Goal: Information Seeking & Learning: Learn about a topic

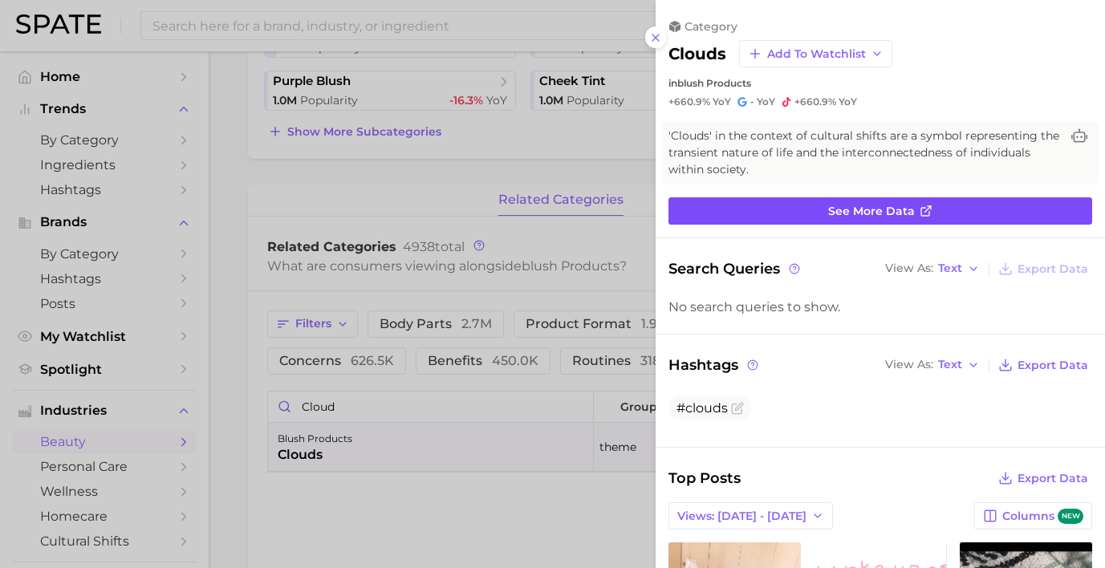
click at [772, 197] on link "See more data" at bounding box center [881, 210] width 424 height 27
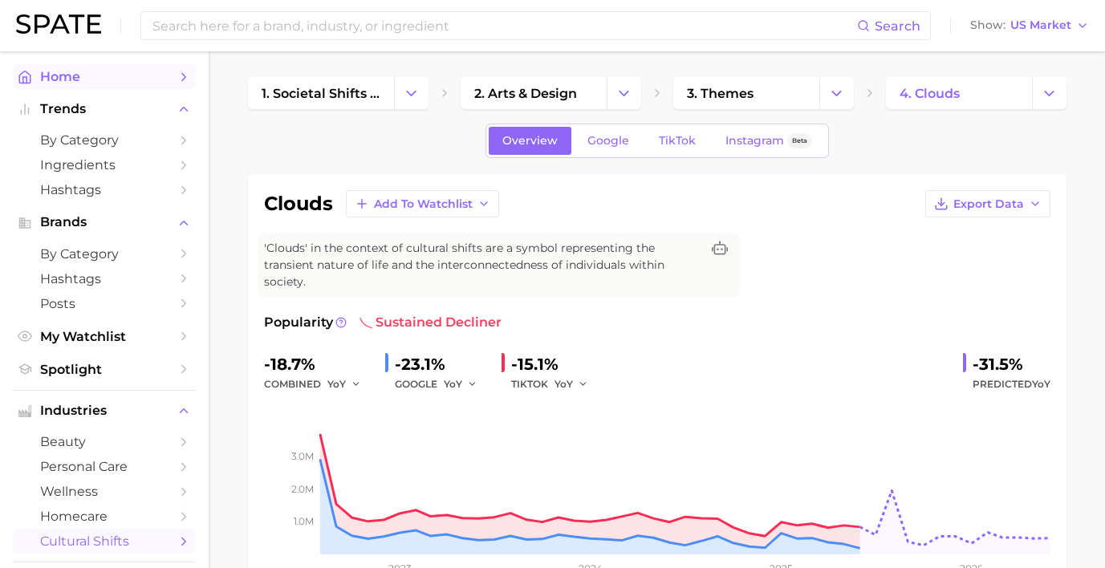
click at [161, 81] on span "Home" at bounding box center [104, 76] width 128 height 15
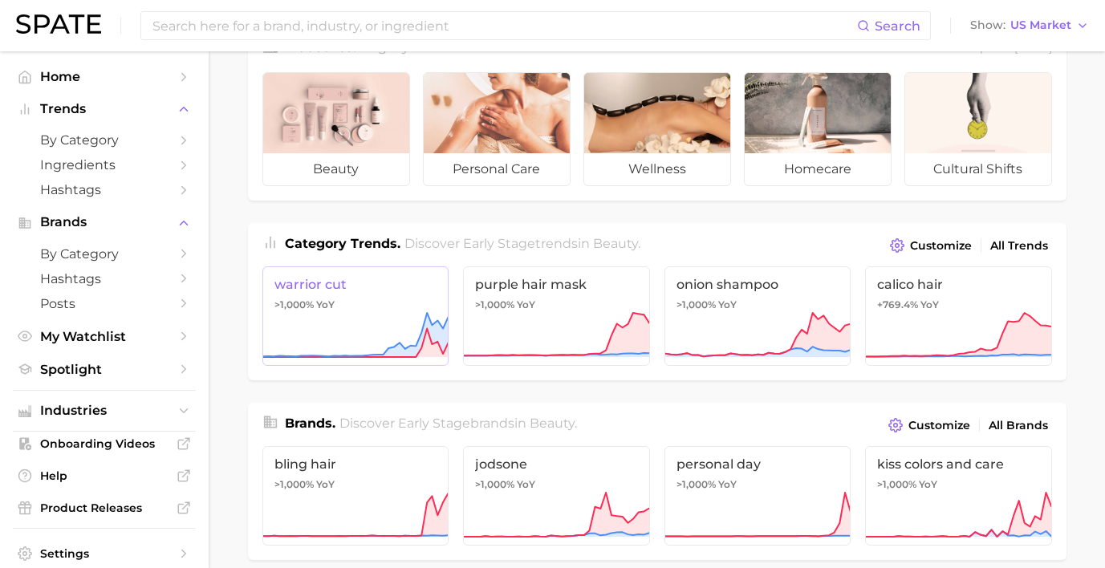
scroll to position [47, 0]
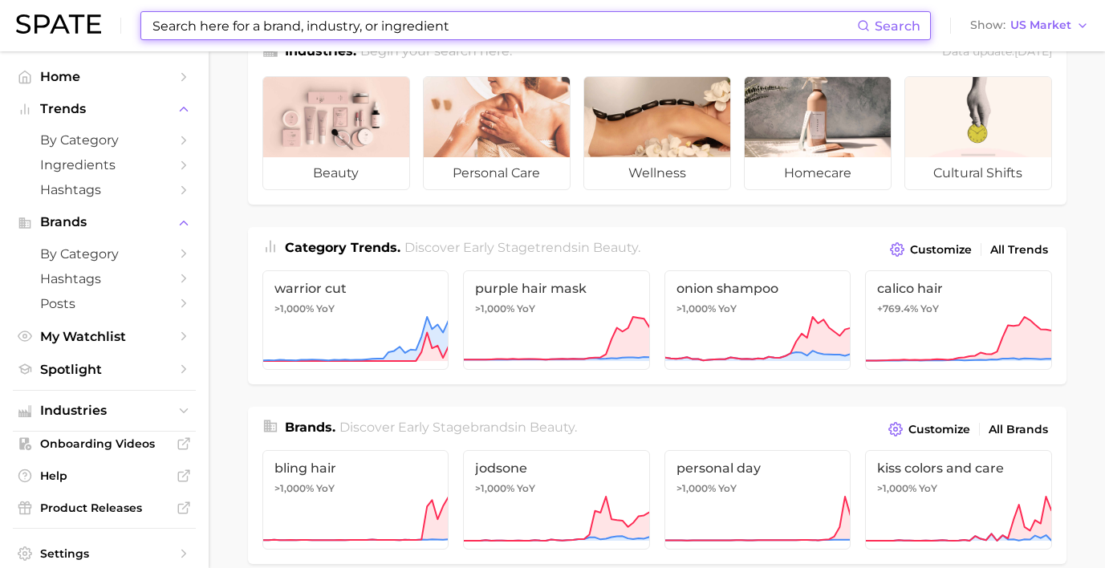
click at [385, 26] on input at bounding box center [504, 25] width 706 height 27
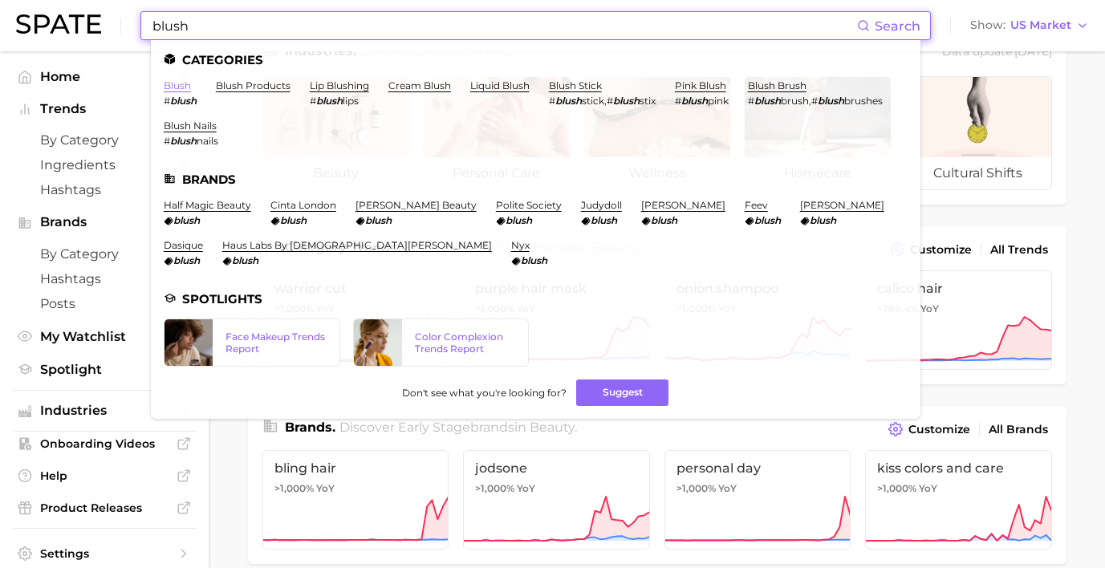
type input "blush"
click at [168, 79] on link "blush" at bounding box center [177, 85] width 27 height 12
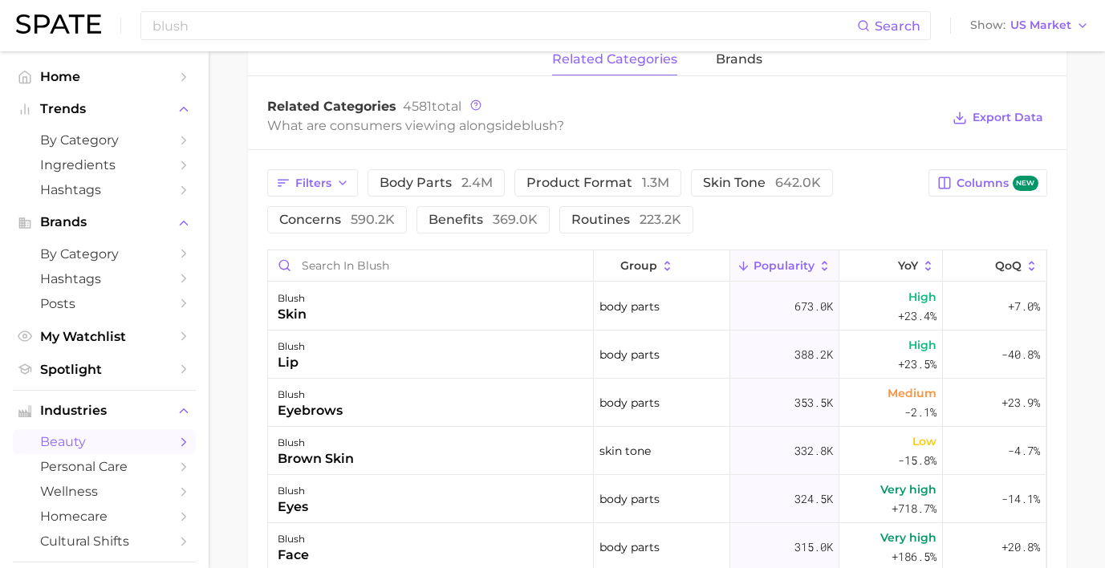
scroll to position [763, 0]
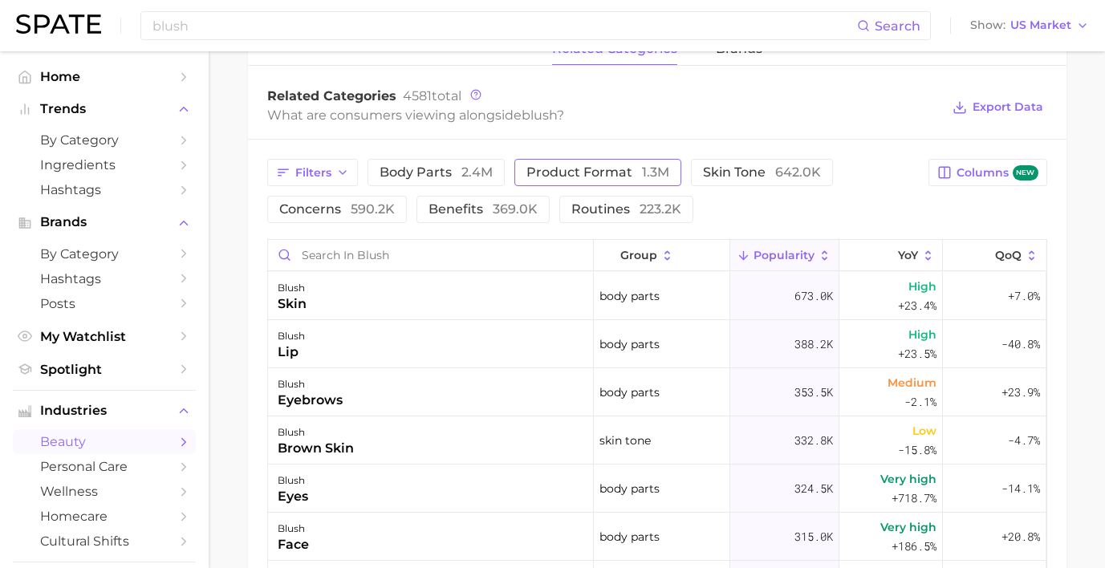
click at [572, 166] on span "product format 1.3m" at bounding box center [598, 172] width 143 height 13
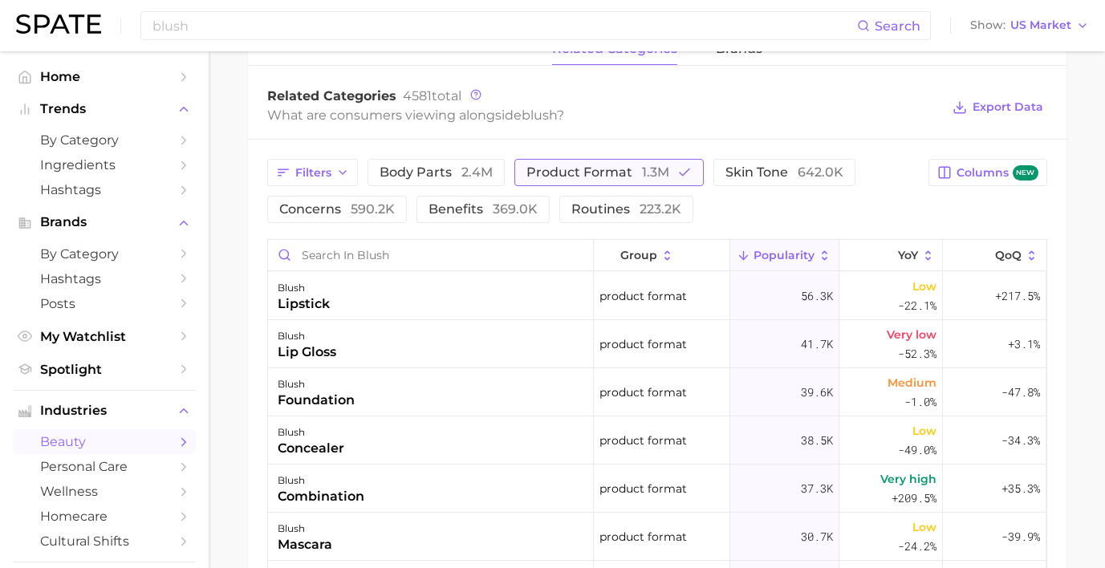
click at [642, 177] on span "1.3m" at bounding box center [655, 172] width 27 height 15
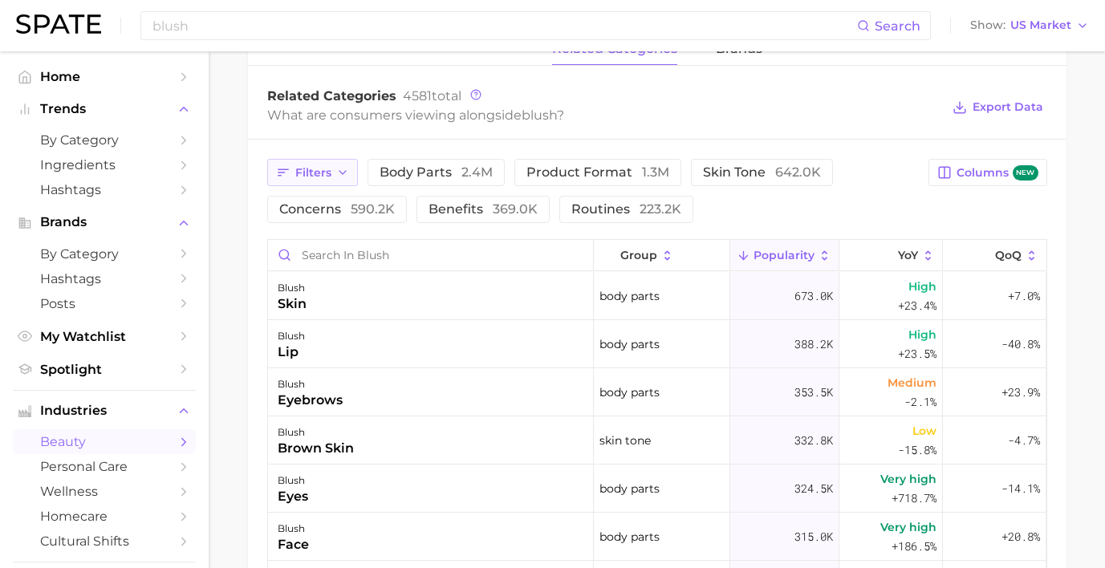
click at [343, 177] on icon "button" at bounding box center [342, 172] width 13 height 13
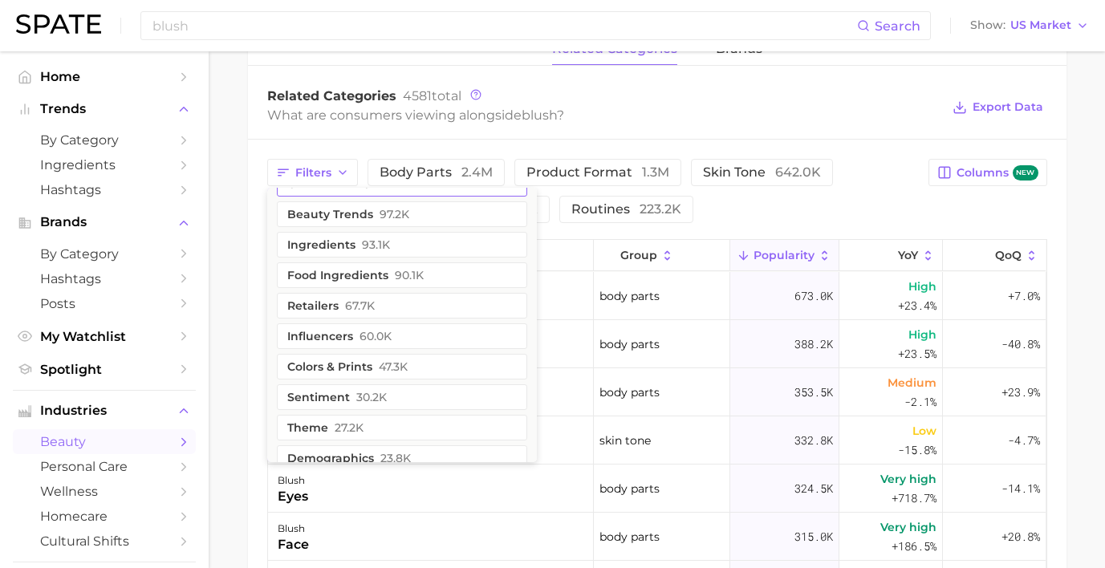
scroll to position [149, 0]
click at [341, 366] on button "colors & prints 47.3k" at bounding box center [402, 366] width 250 height 26
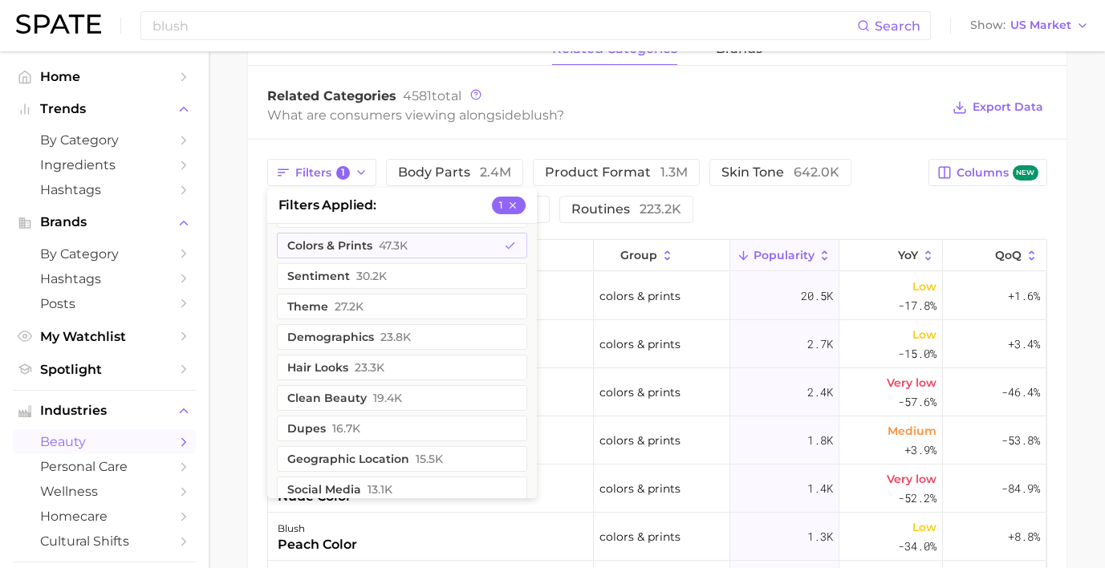
scroll to position [313, 0]
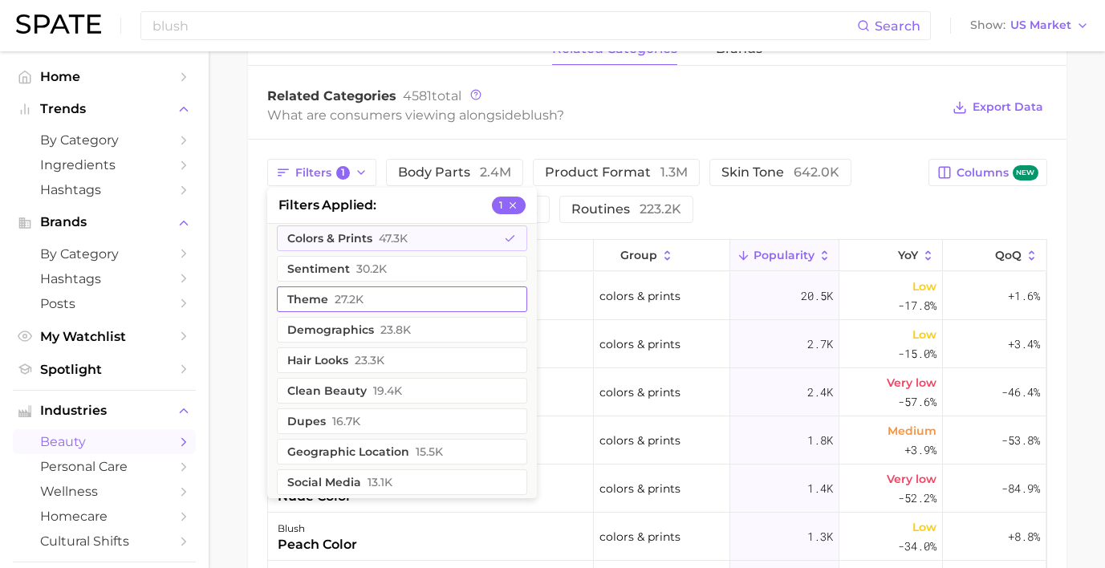
click at [373, 311] on button "theme 27.2k" at bounding box center [402, 300] width 250 height 26
click at [222, 403] on main "1. makeup 2. face makeup 3. blush products 4. blush Overview Google TikTok Inst…" at bounding box center [657, 97] width 897 height 1619
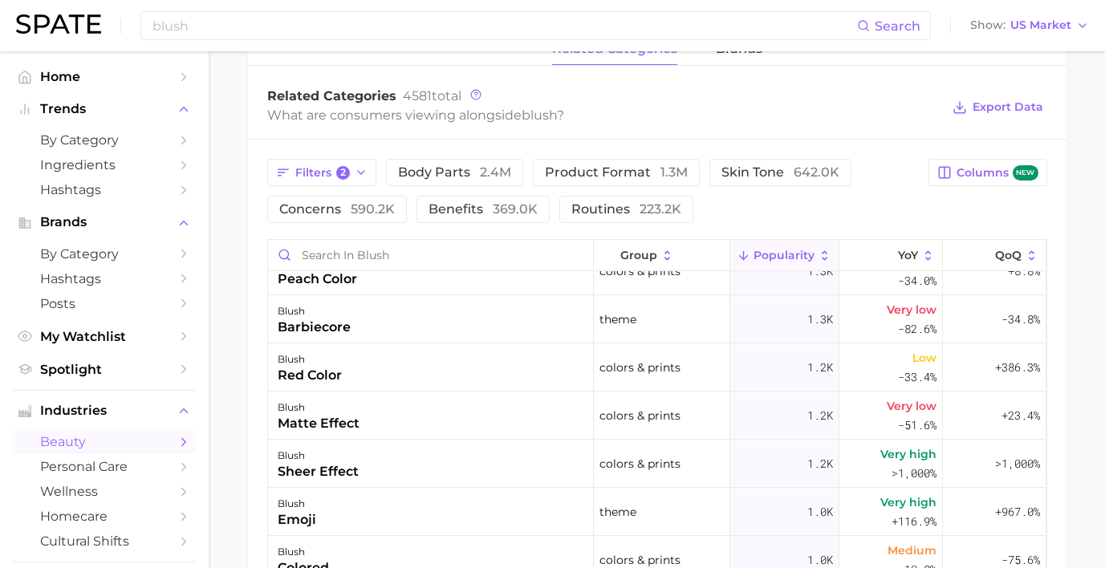
scroll to position [460, 0]
